Goal: Obtain resource: Obtain resource

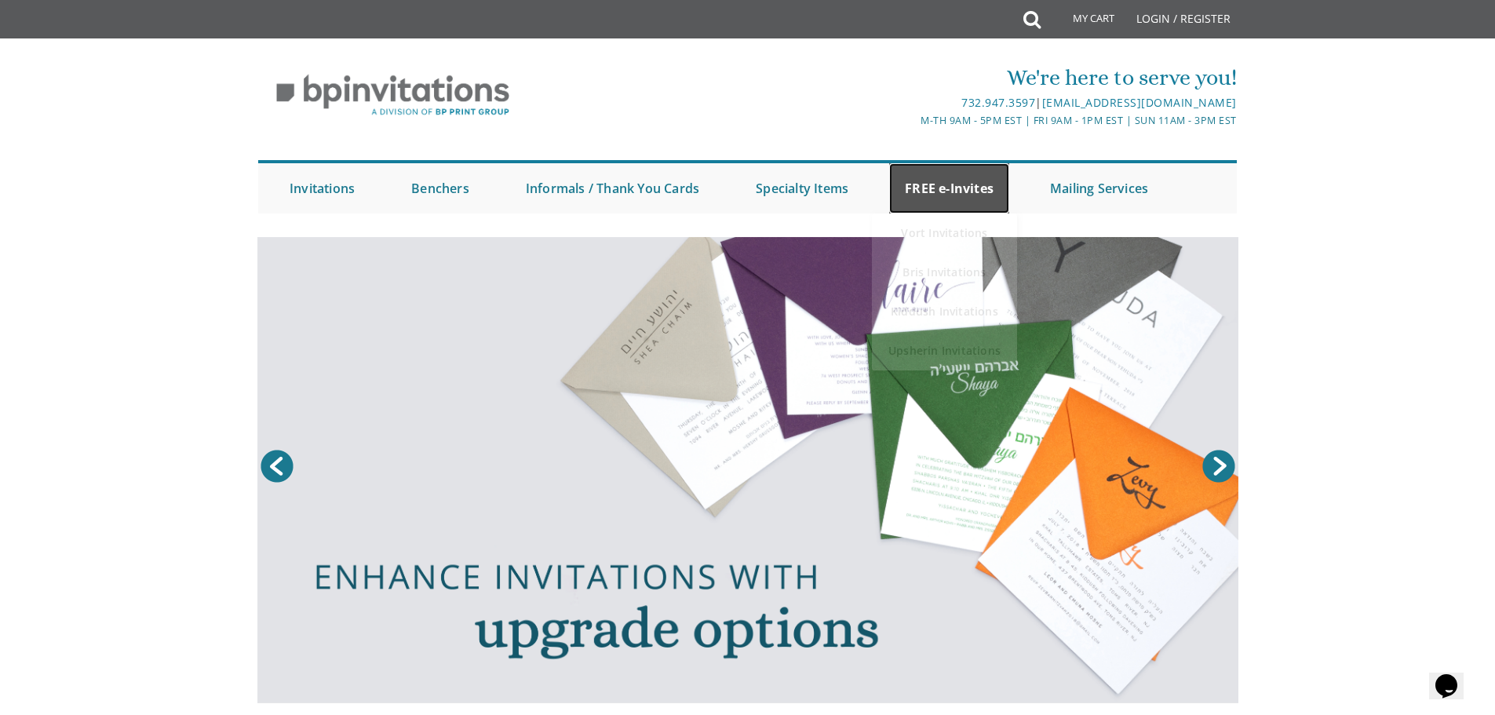
click at [963, 174] on link "FREE e-Invites" at bounding box center [949, 188] width 120 height 50
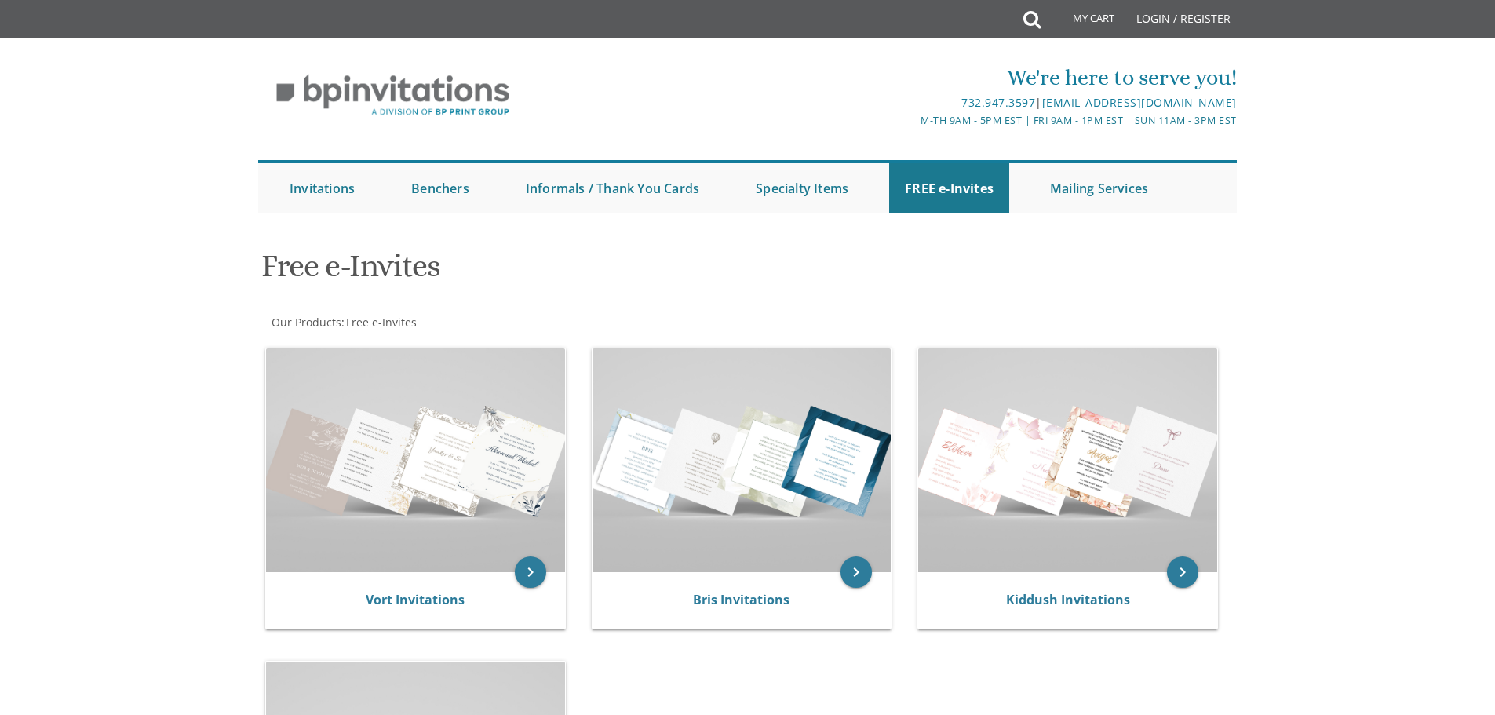
click at [955, 225] on div at bounding box center [748, 229] width 1005 height 16
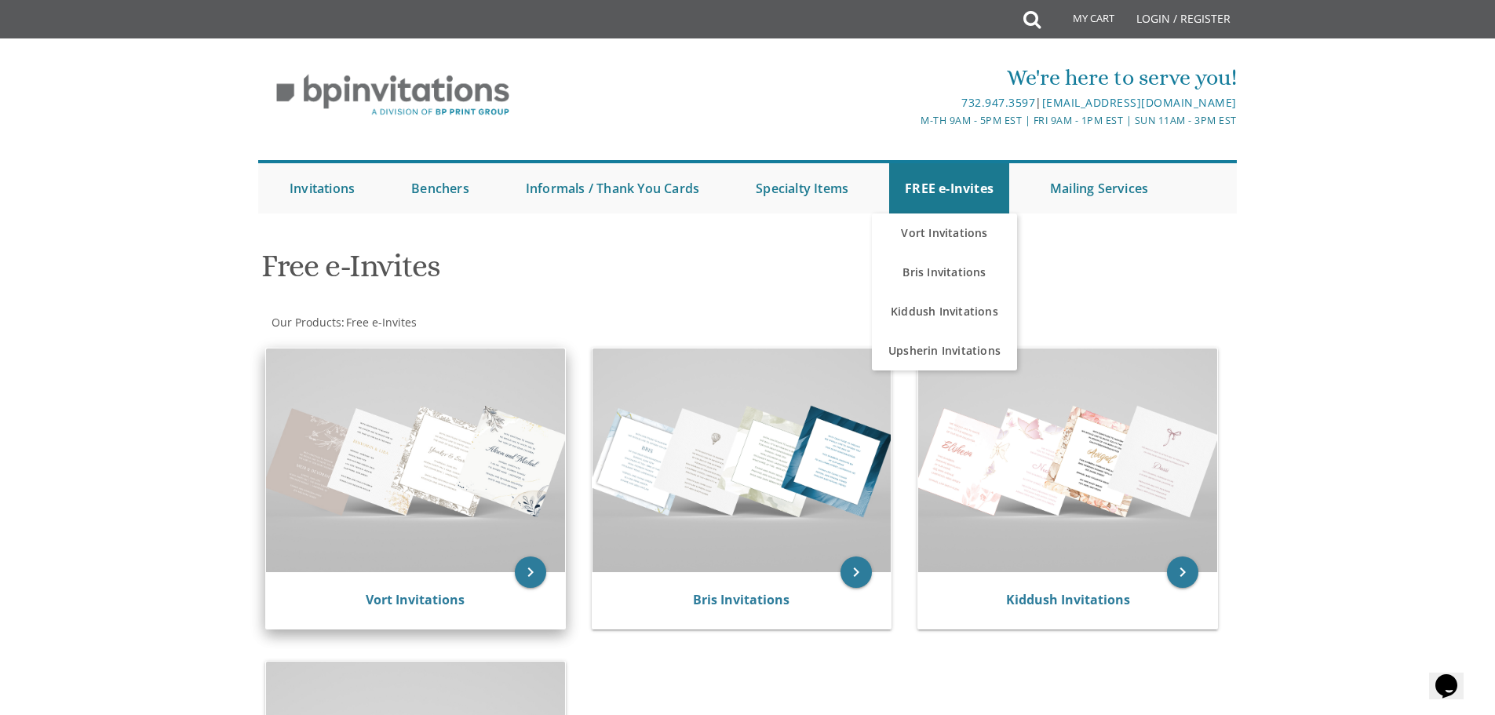
click at [413, 513] on img at bounding box center [415, 461] width 299 height 224
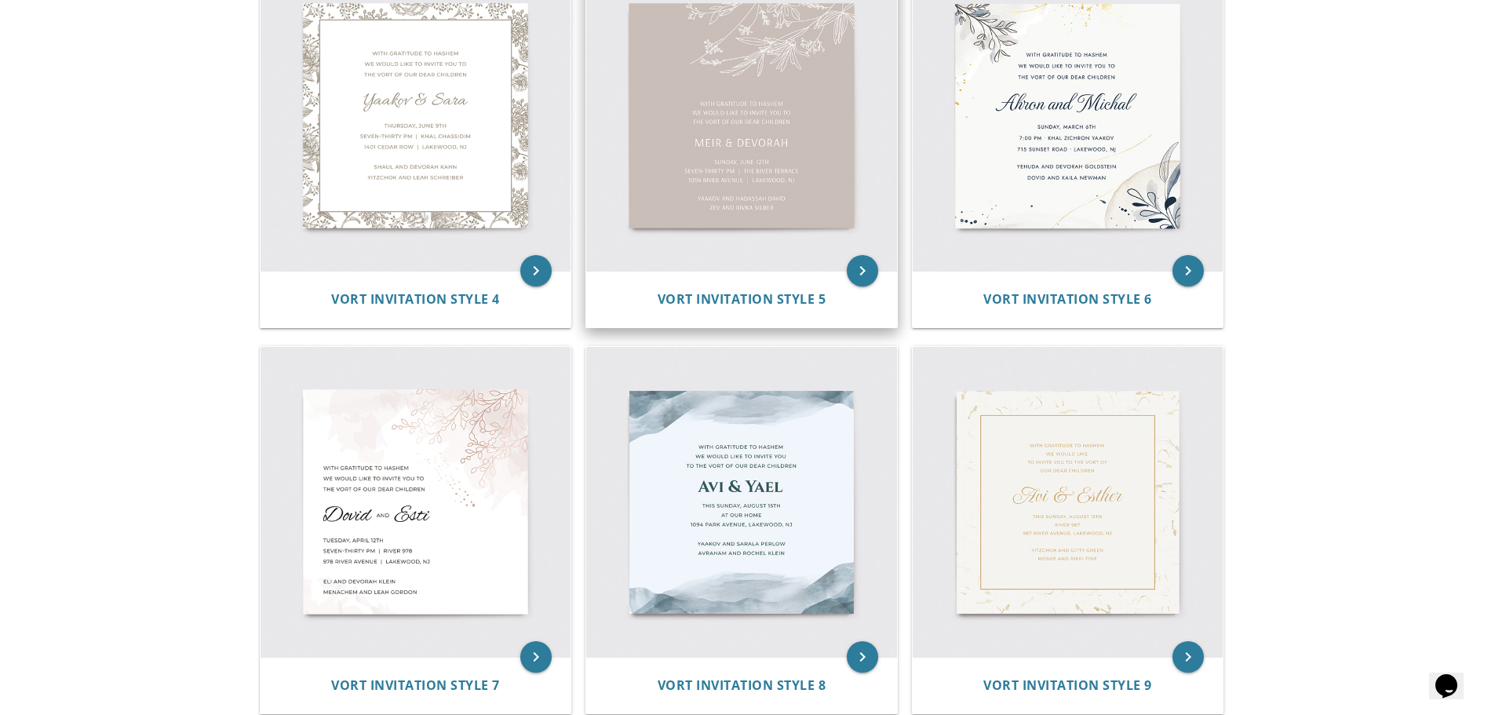
scroll to position [785, 0]
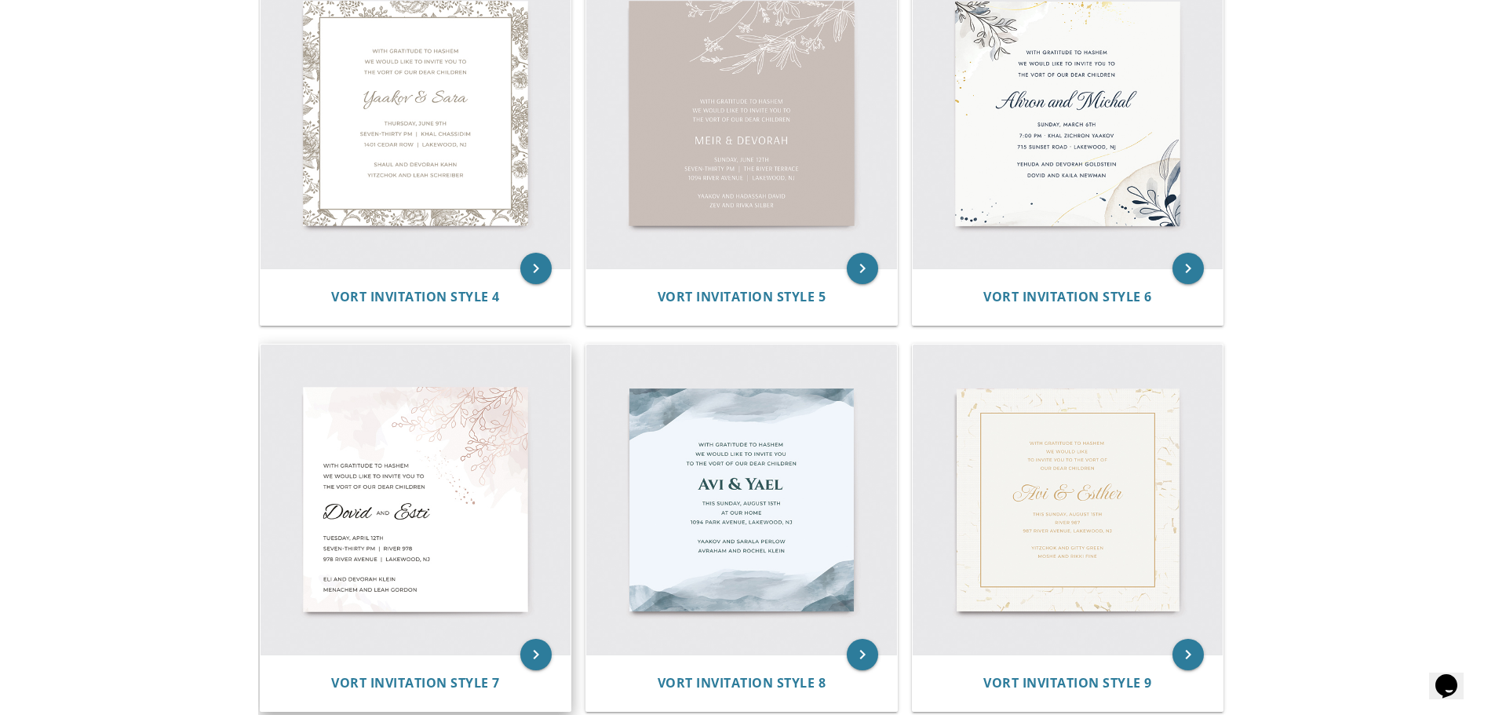
click at [388, 542] on img at bounding box center [416, 500] width 311 height 311
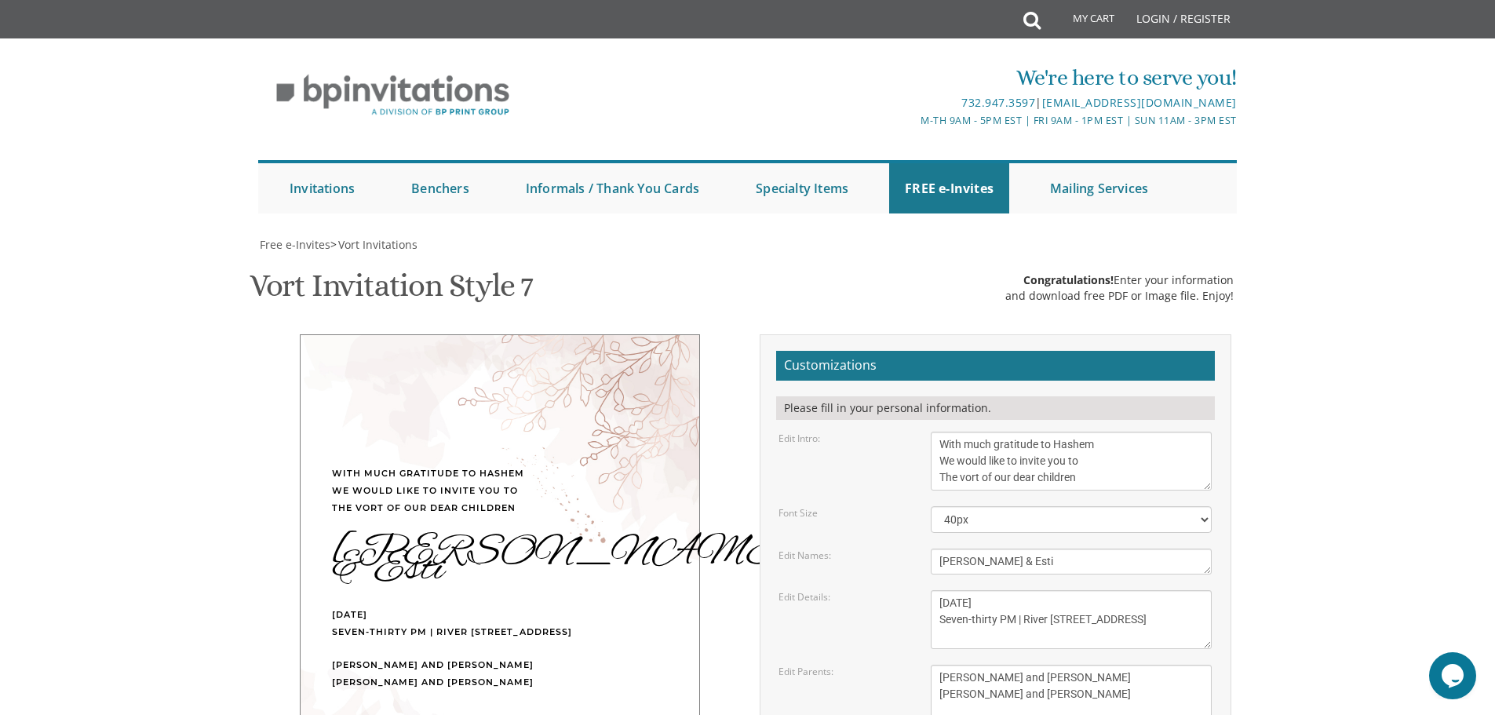
scroll to position [235, 0]
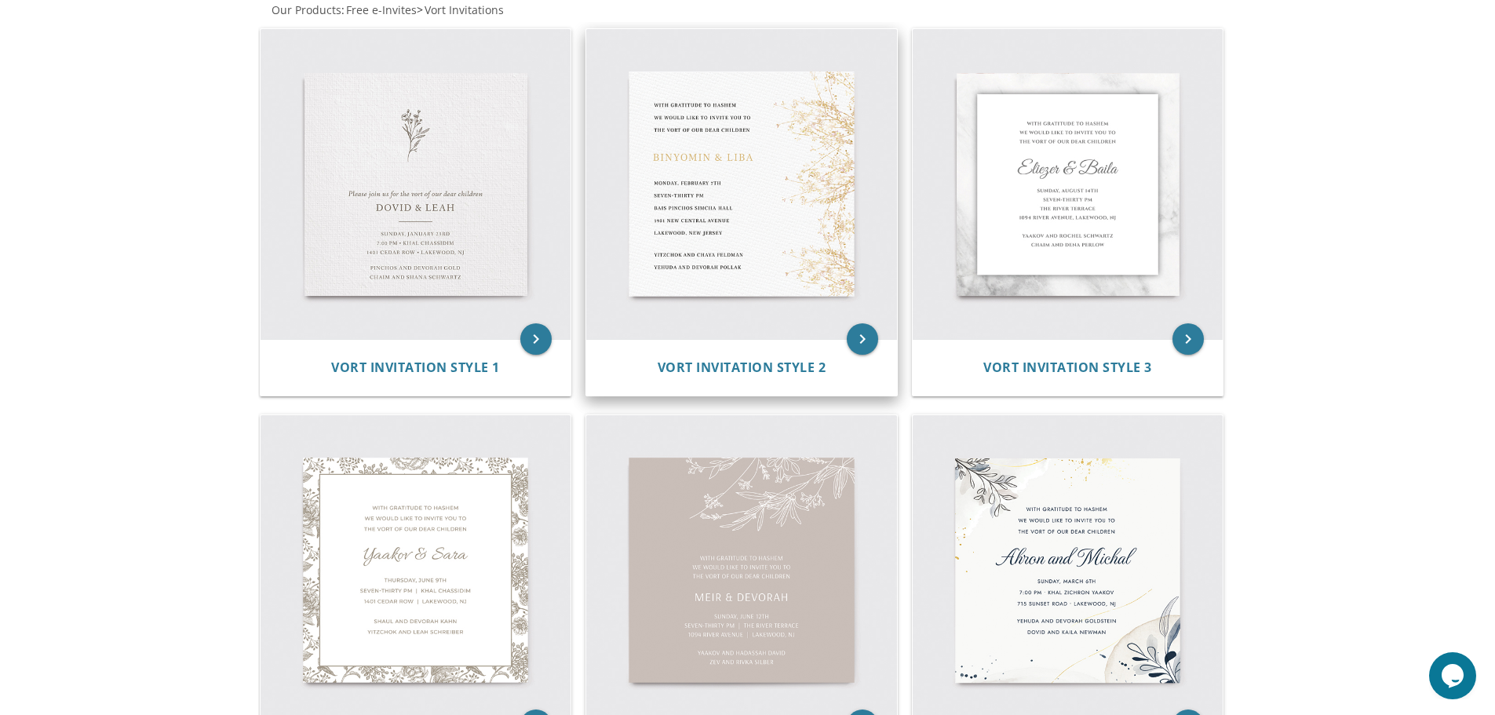
scroll to position [314, 0]
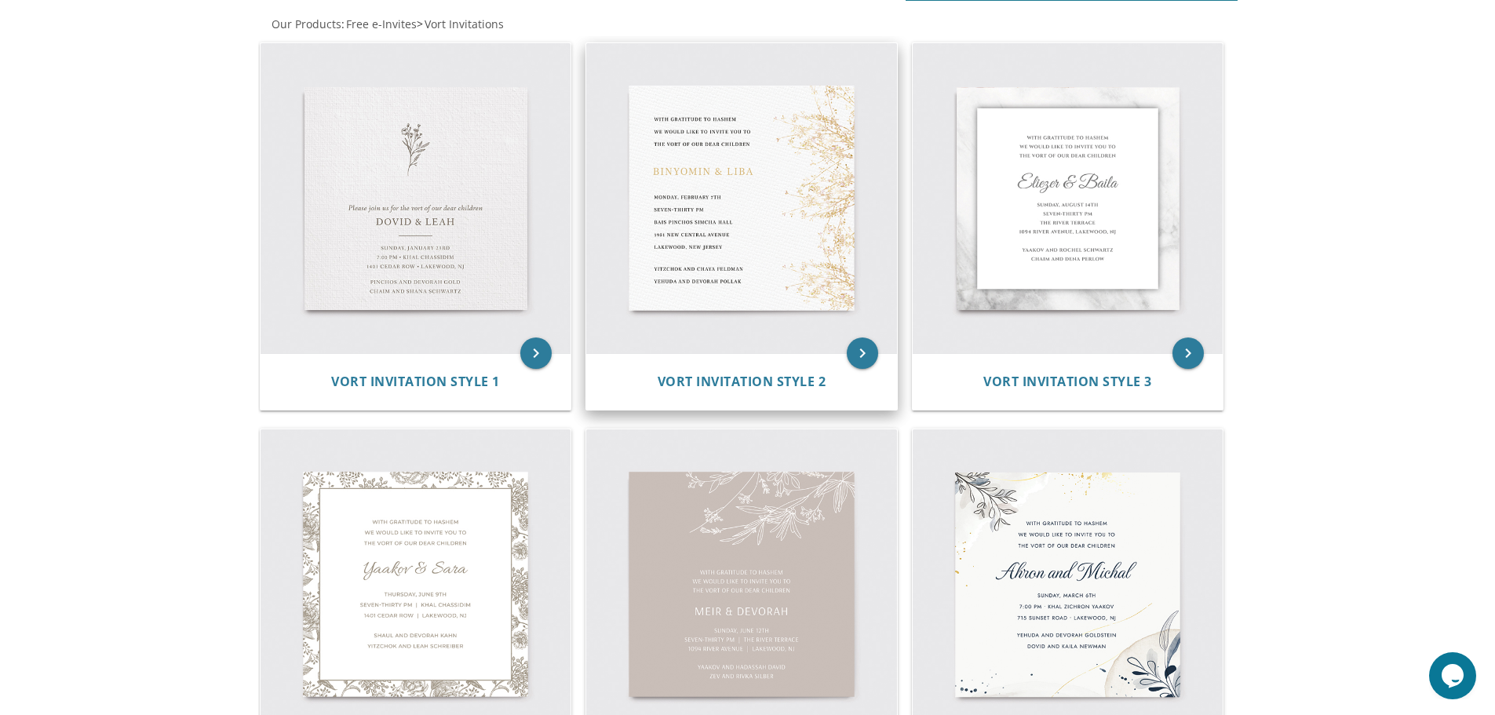
click at [730, 244] on img at bounding box center [741, 198] width 311 height 311
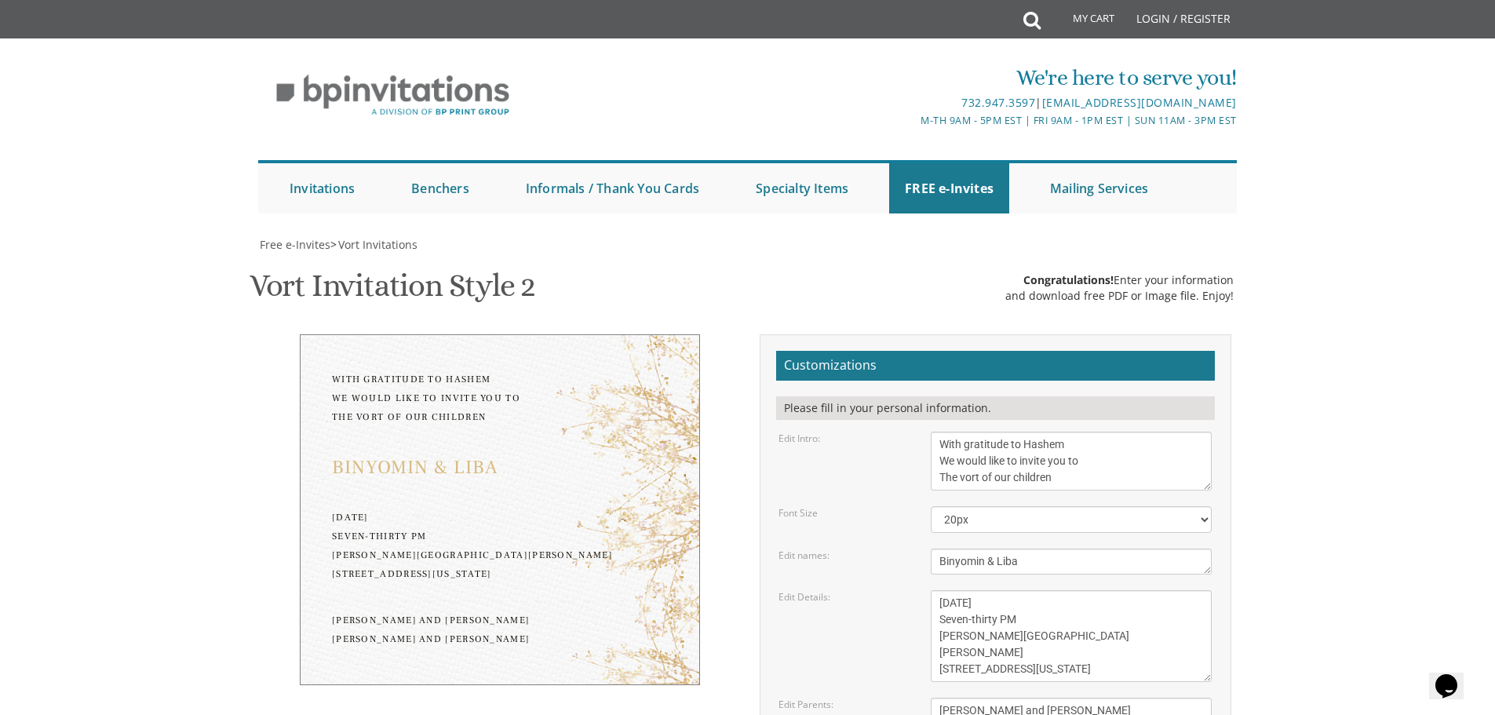
scroll to position [157, 0]
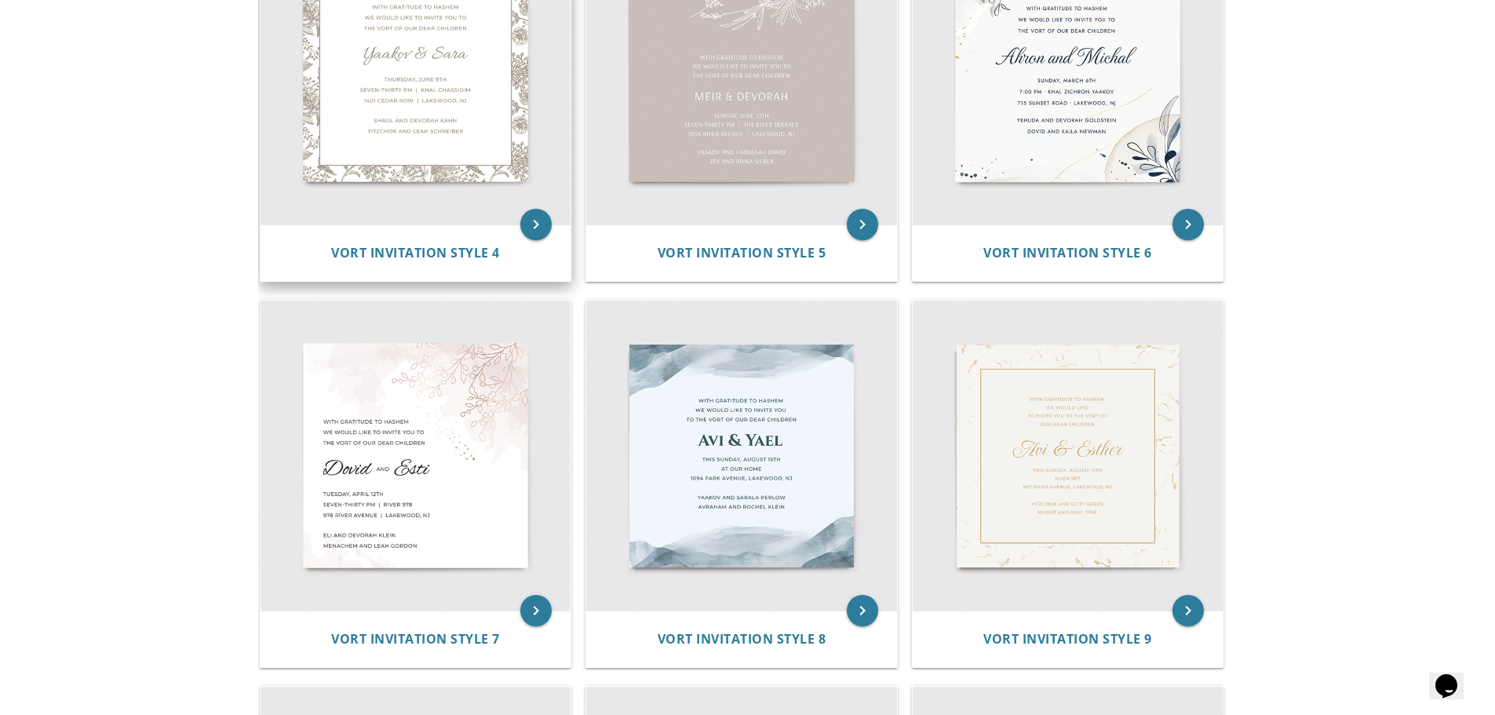
scroll to position [863, 0]
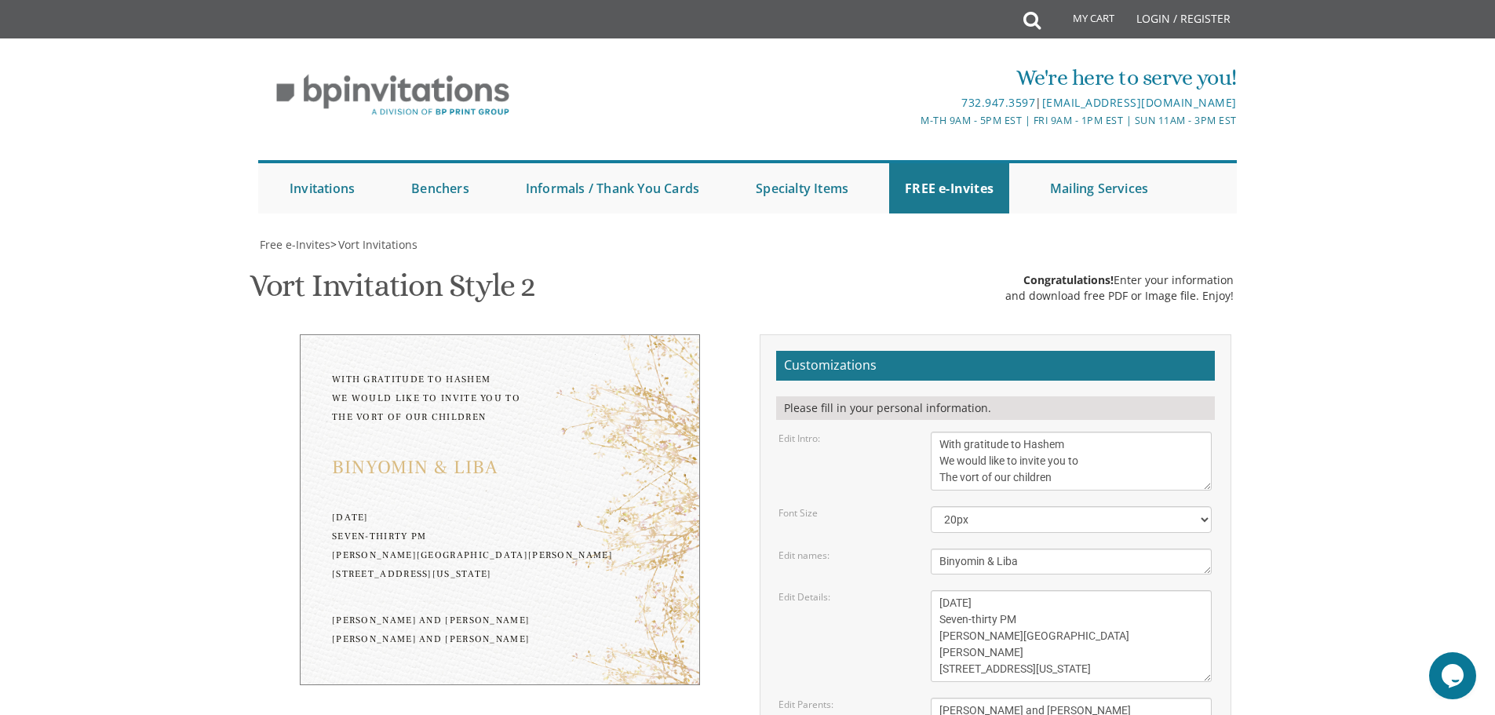
scroll to position [157, 0]
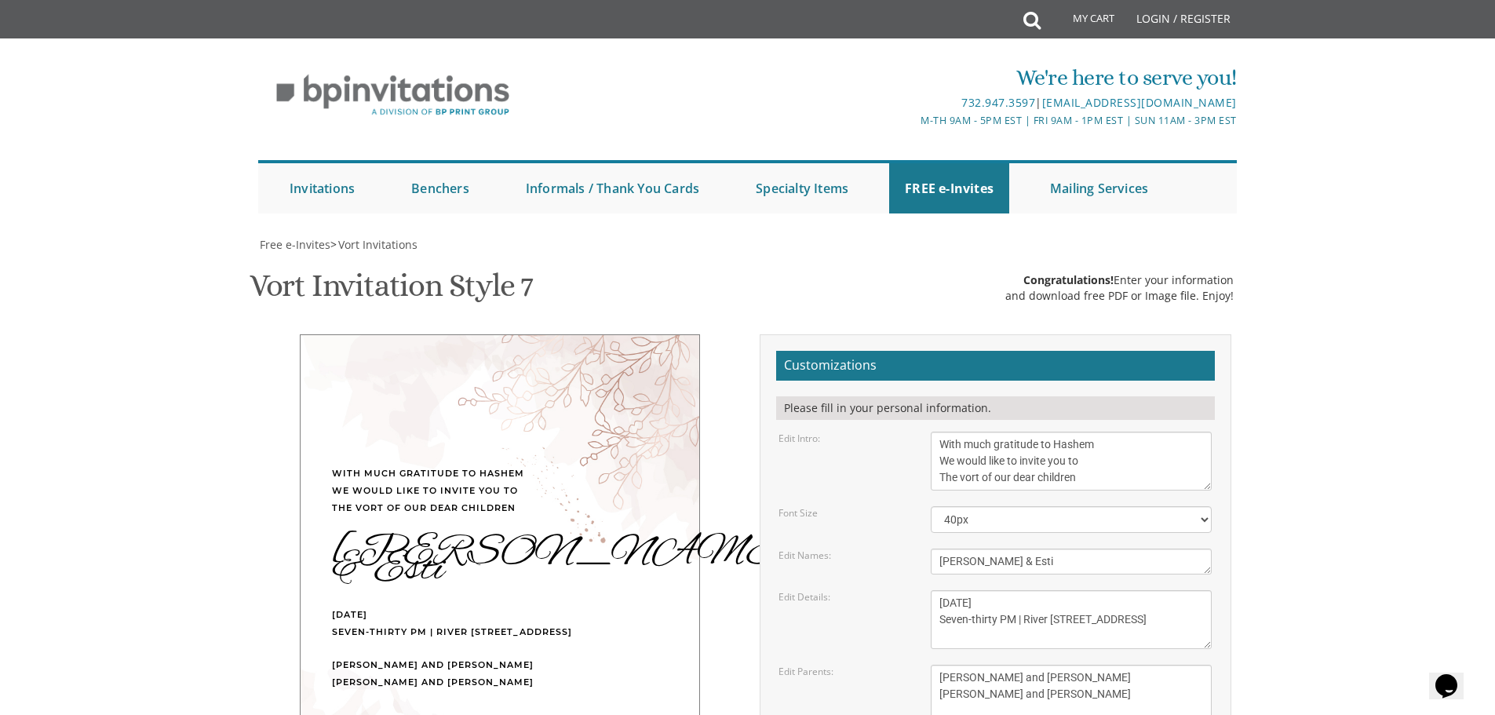
scroll to position [157, 0]
